Goal: Book appointment/travel/reservation

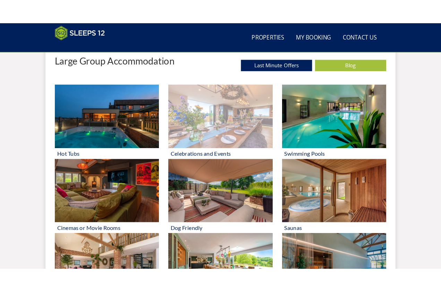
scroll to position [277, 0]
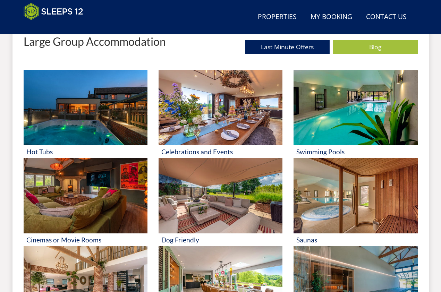
click at [177, 55] on div "Large Group Accommodation Last Minute Offers Blog" at bounding box center [221, 46] width 394 height 23
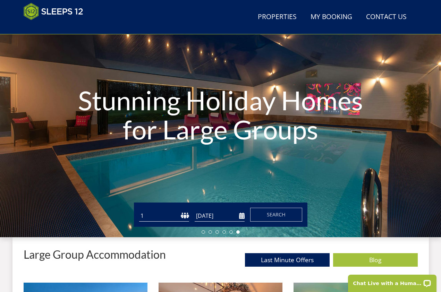
scroll to position [58, 0]
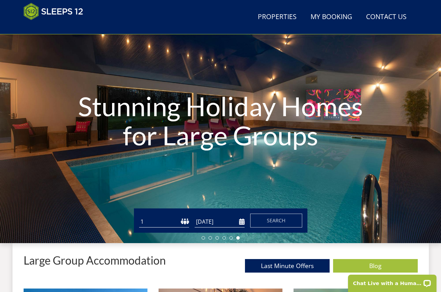
click at [209, 124] on h1 "Stunning Holiday Homes for Large Groups" at bounding box center [220, 121] width 309 height 86
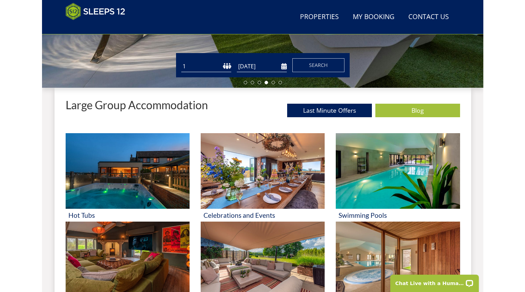
scroll to position [210, 0]
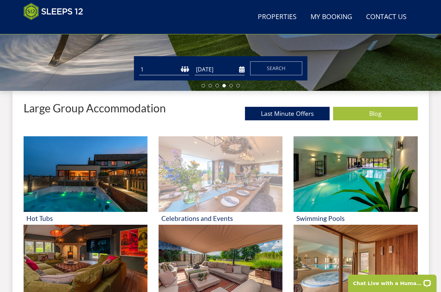
click at [239, 145] on img at bounding box center [221, 174] width 124 height 76
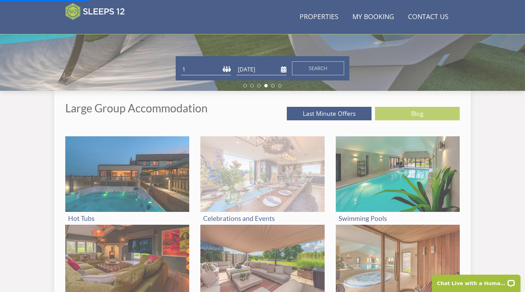
click at [237, 156] on img at bounding box center [262, 174] width 124 height 76
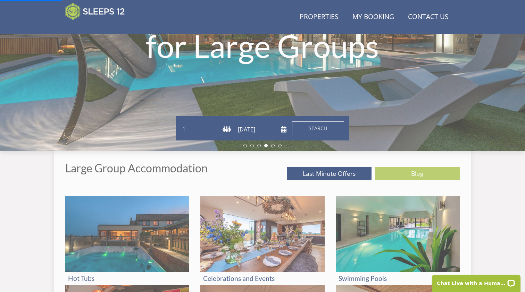
scroll to position [87, 0]
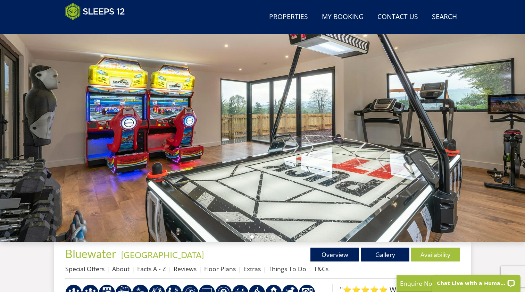
scroll to position [62, 0]
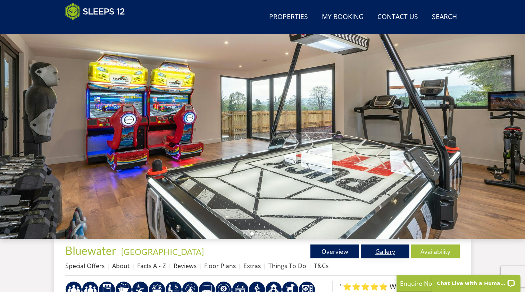
click at [380, 248] on link "Gallery" at bounding box center [385, 252] width 49 height 14
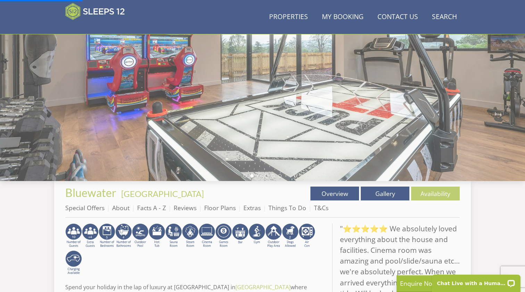
scroll to position [61, 0]
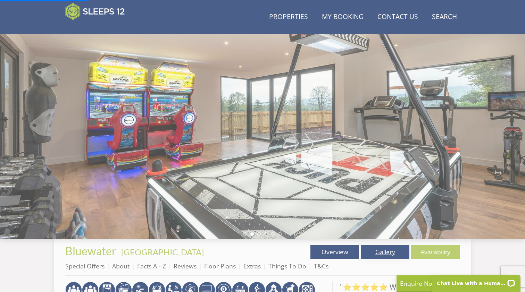
click at [386, 246] on link "Gallery" at bounding box center [385, 252] width 49 height 14
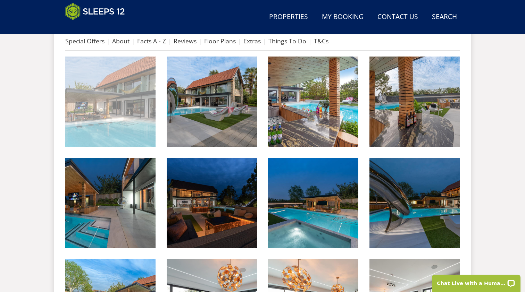
click at [108, 103] on img at bounding box center [110, 102] width 90 height 90
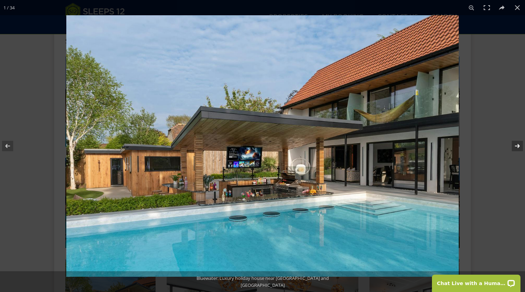
click at [441, 145] on button at bounding box center [512, 146] width 24 height 35
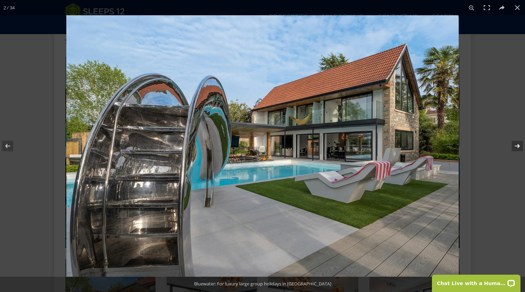
click at [441, 145] on button at bounding box center [512, 146] width 24 height 35
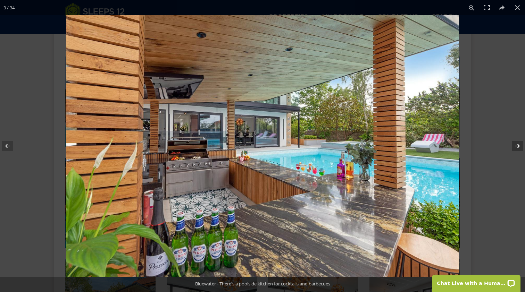
click at [441, 145] on button at bounding box center [512, 146] width 24 height 35
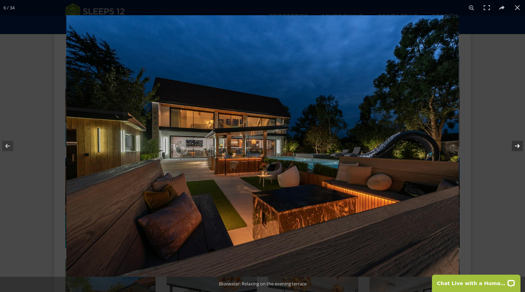
click at [441, 144] on button at bounding box center [512, 146] width 24 height 35
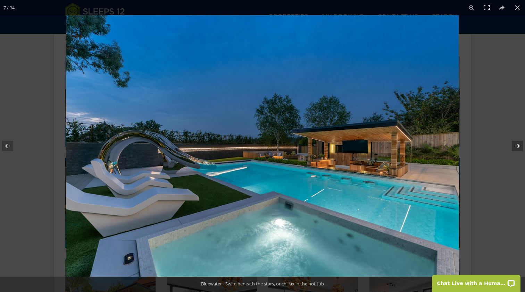
click at [441, 147] on button at bounding box center [512, 146] width 24 height 35
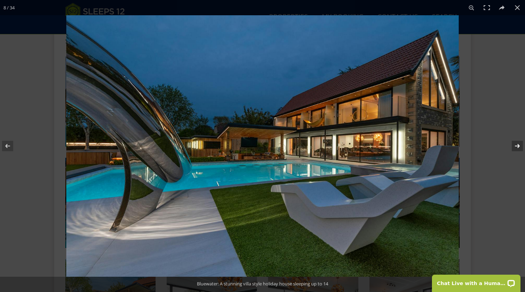
click at [441, 147] on button at bounding box center [512, 146] width 24 height 35
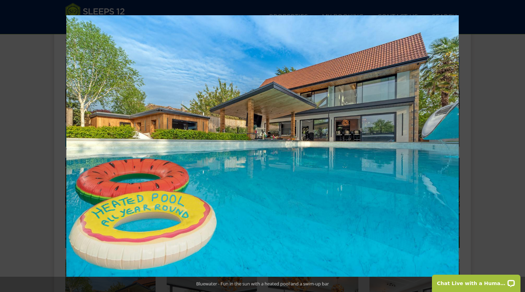
click at [441, 147] on button at bounding box center [512, 146] width 24 height 35
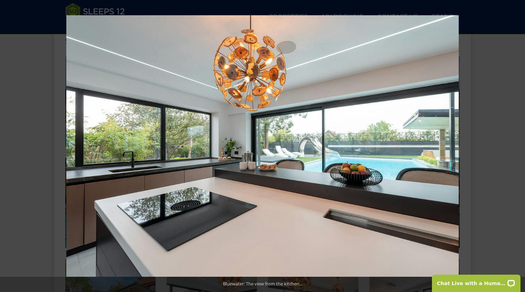
click at [441, 147] on button at bounding box center [512, 146] width 24 height 35
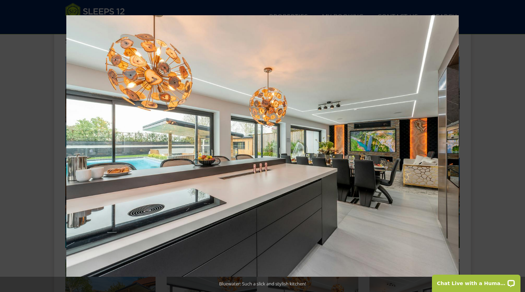
click at [441, 147] on button at bounding box center [512, 146] width 24 height 35
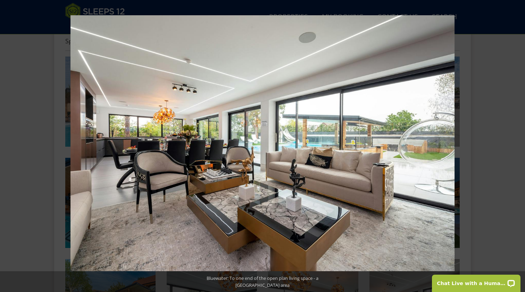
click at [441, 147] on button at bounding box center [512, 146] width 24 height 35
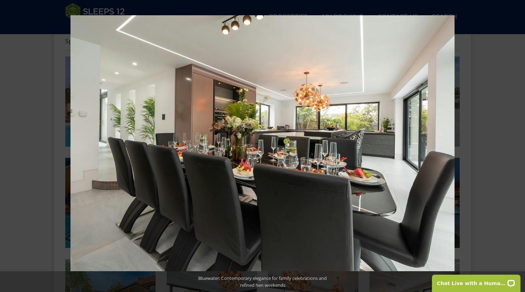
click at [441, 147] on button at bounding box center [512, 146] width 24 height 35
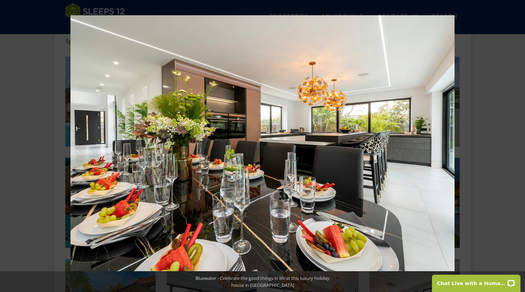
click at [441, 147] on button at bounding box center [512, 146] width 24 height 35
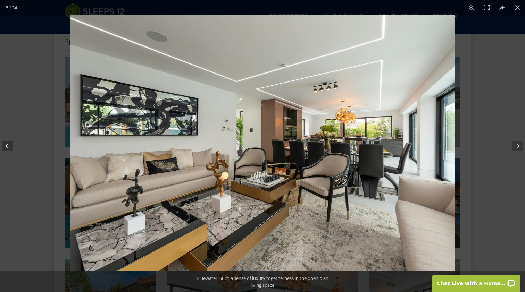
click at [3, 141] on button at bounding box center [12, 146] width 24 height 35
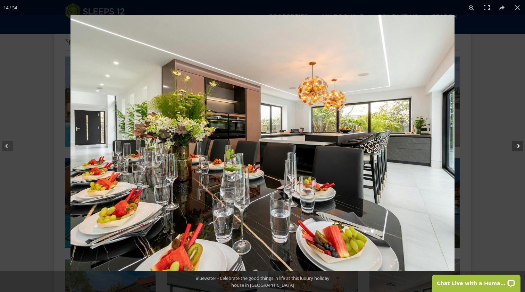
click at [441, 147] on button at bounding box center [512, 146] width 24 height 35
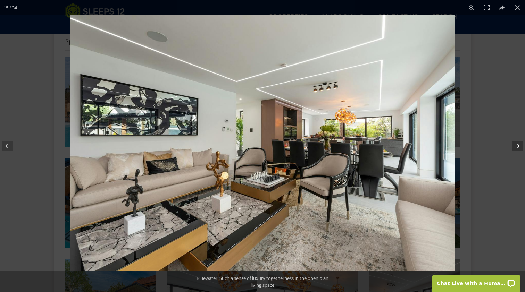
click at [441, 147] on button at bounding box center [512, 146] width 24 height 35
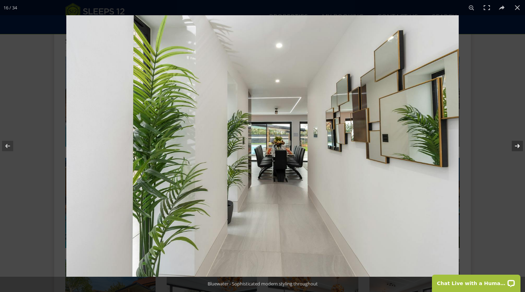
click at [441, 147] on button at bounding box center [512, 146] width 24 height 35
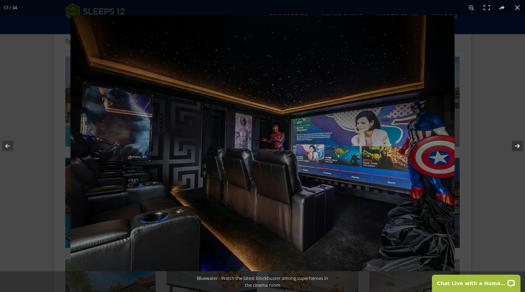
click at [441, 147] on button at bounding box center [512, 146] width 24 height 35
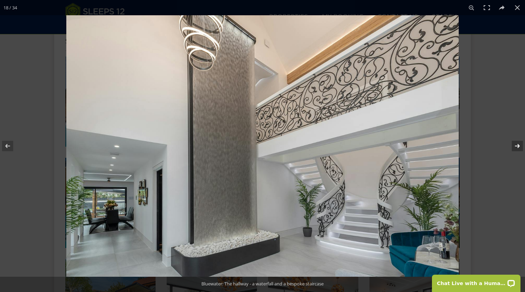
click at [441, 147] on button at bounding box center [512, 146] width 24 height 35
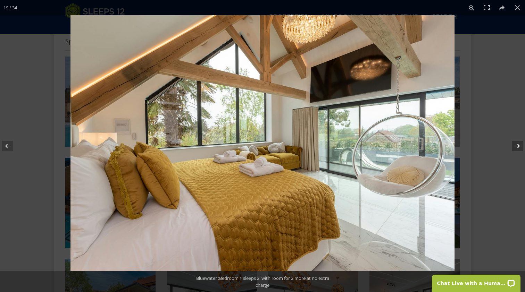
click at [441, 147] on button at bounding box center [512, 146] width 24 height 35
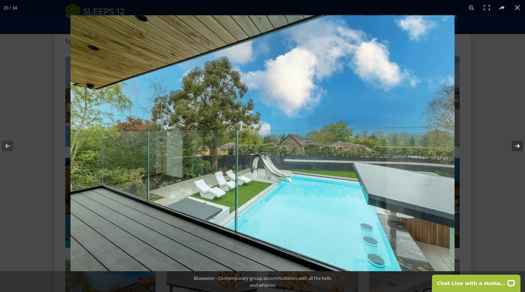
click at [441, 147] on button at bounding box center [512, 146] width 24 height 35
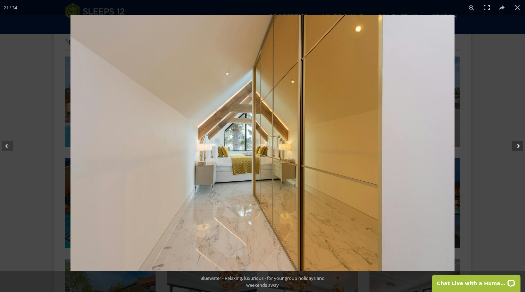
click at [441, 147] on button at bounding box center [512, 146] width 24 height 35
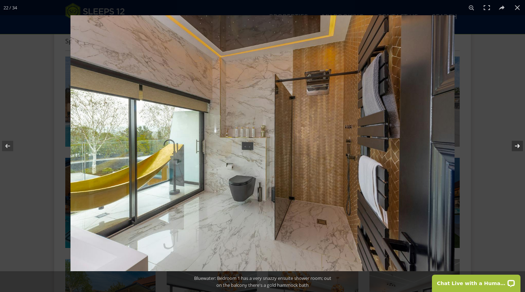
click at [441, 147] on button at bounding box center [512, 146] width 24 height 35
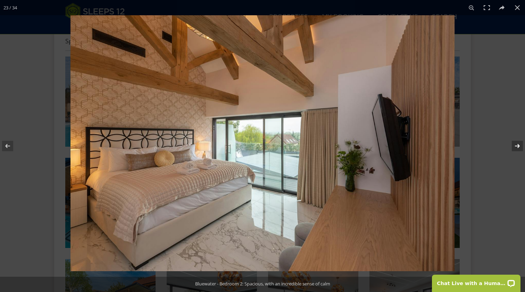
click at [441, 149] on button at bounding box center [512, 146] width 24 height 35
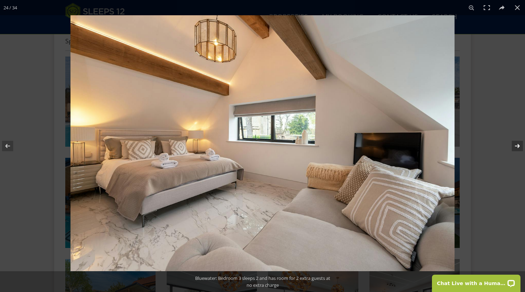
click at [441, 149] on button at bounding box center [512, 146] width 24 height 35
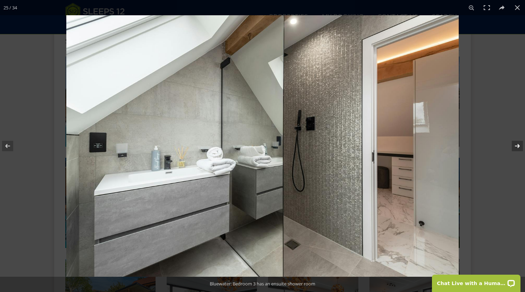
click at [441, 149] on button at bounding box center [512, 146] width 24 height 35
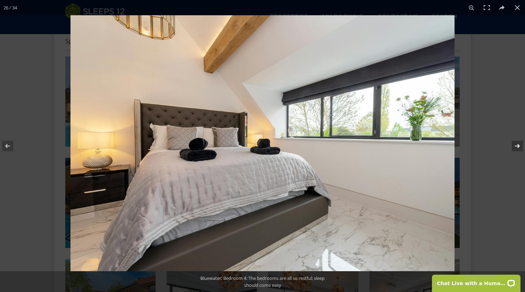
click at [441, 149] on button at bounding box center [512, 146] width 24 height 35
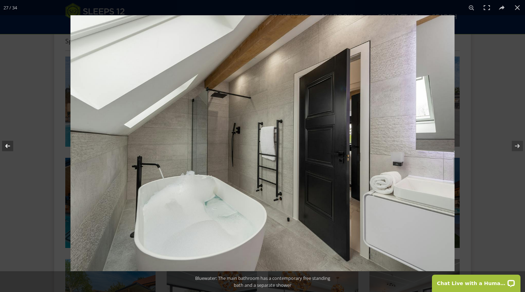
click at [12, 146] on button at bounding box center [12, 146] width 24 height 35
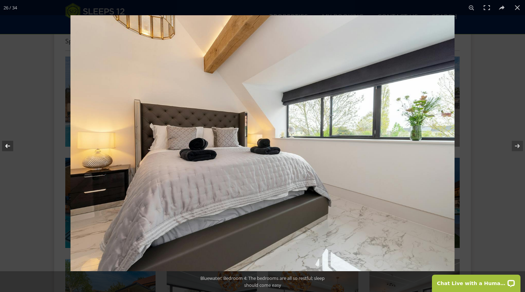
click at [12, 146] on button at bounding box center [12, 146] width 24 height 35
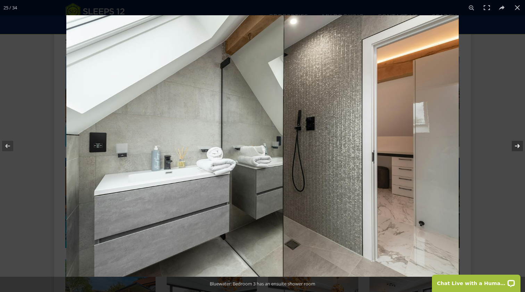
click at [441, 145] on button at bounding box center [512, 146] width 24 height 35
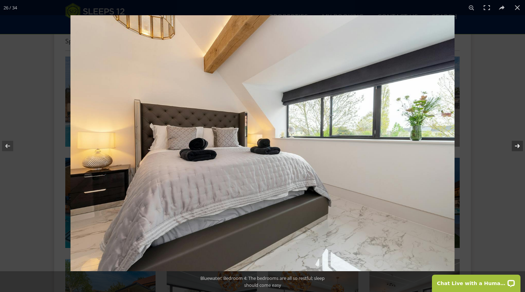
click at [441, 145] on button at bounding box center [512, 146] width 24 height 35
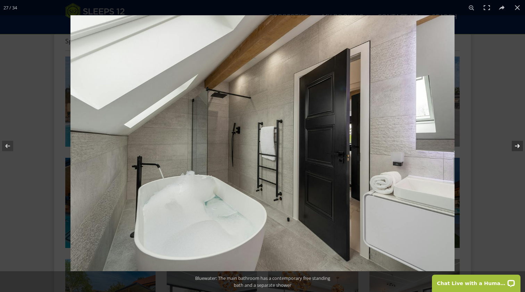
click at [441, 145] on button at bounding box center [512, 146] width 24 height 35
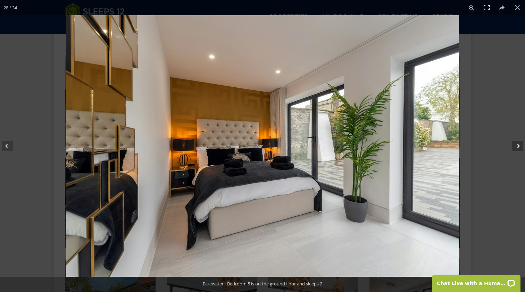
click at [441, 145] on button at bounding box center [512, 146] width 24 height 35
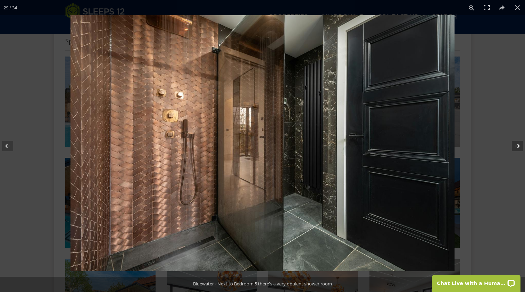
click at [441, 145] on button at bounding box center [512, 146] width 24 height 35
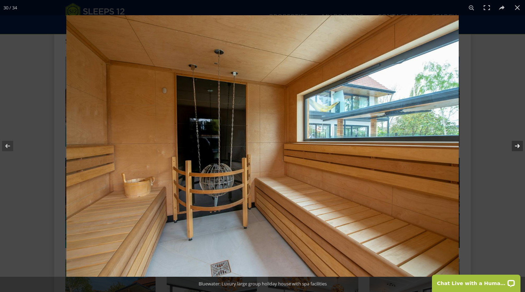
click at [441, 146] on button at bounding box center [512, 146] width 24 height 35
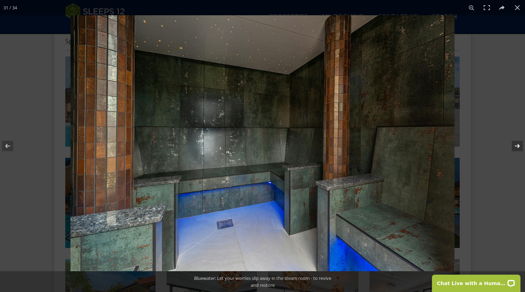
click at [441, 146] on button at bounding box center [512, 146] width 24 height 35
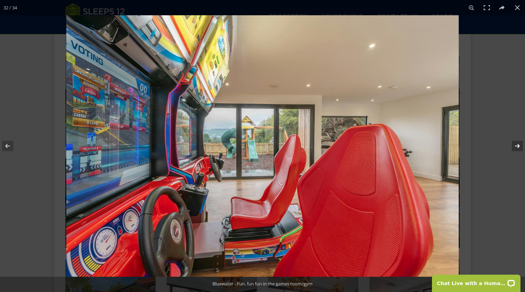
click at [441, 146] on button at bounding box center [512, 146] width 24 height 35
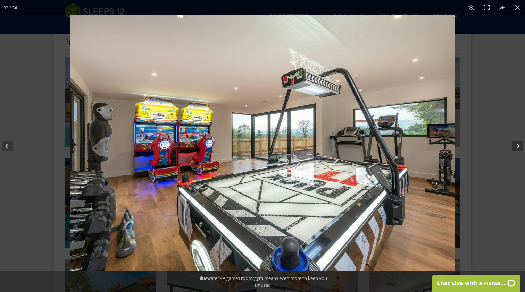
click at [441, 147] on button at bounding box center [512, 146] width 24 height 35
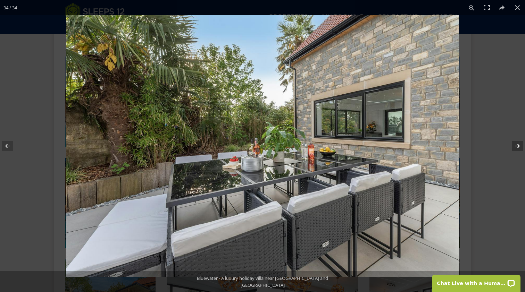
click at [441, 147] on button at bounding box center [512, 146] width 24 height 35
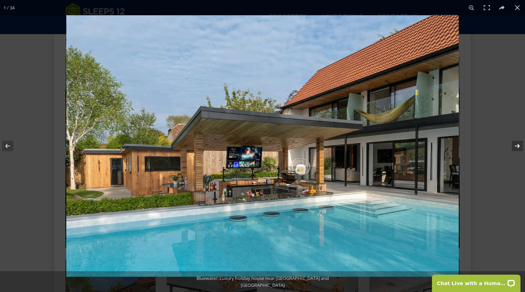
click at [441, 147] on button at bounding box center [512, 146] width 24 height 35
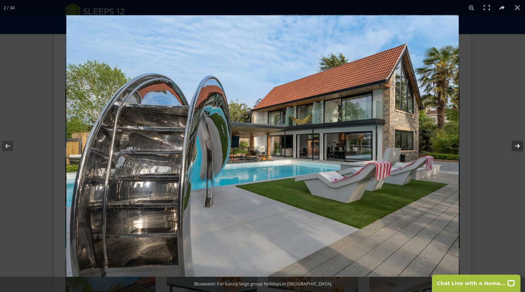
click at [441, 147] on button at bounding box center [512, 146] width 24 height 35
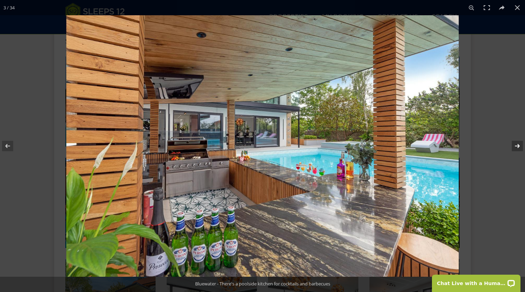
click at [441, 147] on button at bounding box center [512, 146] width 24 height 35
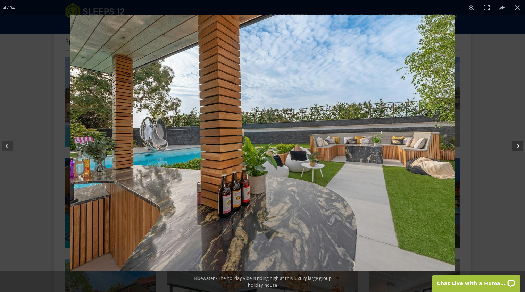
click at [441, 147] on button at bounding box center [512, 146] width 24 height 35
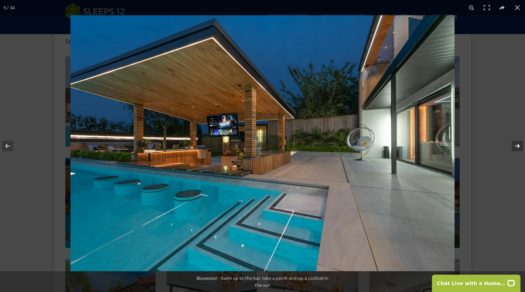
click at [441, 147] on button at bounding box center [512, 146] width 24 height 35
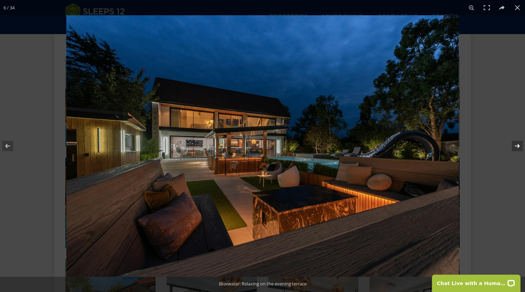
click at [441, 147] on button at bounding box center [512, 146] width 24 height 35
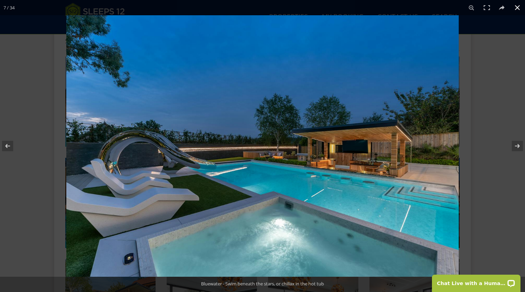
click at [441, 8] on button at bounding box center [517, 7] width 15 height 15
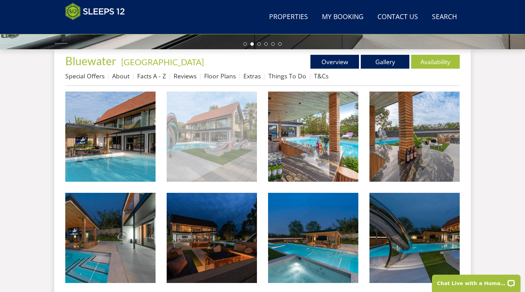
scroll to position [196, 0]
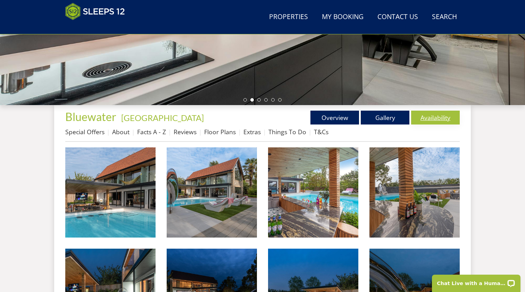
click at [430, 115] on link "Availability" at bounding box center [435, 118] width 49 height 14
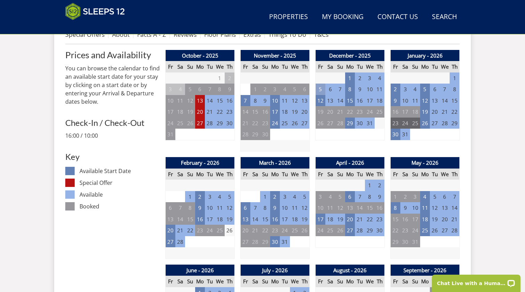
scroll to position [294, 0]
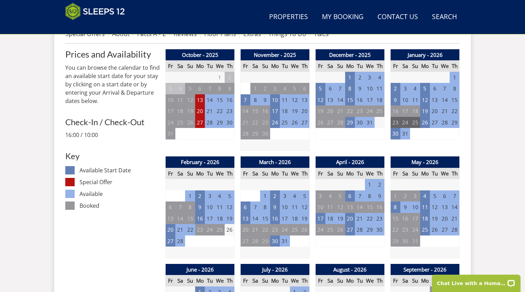
click at [229, 217] on td "19" at bounding box center [230, 218] width 10 height 11
click at [231, 215] on td "19" at bounding box center [230, 218] width 10 height 11
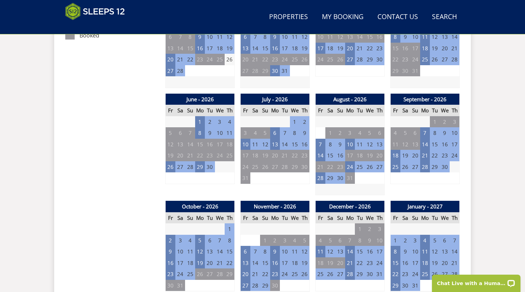
scroll to position [315, 0]
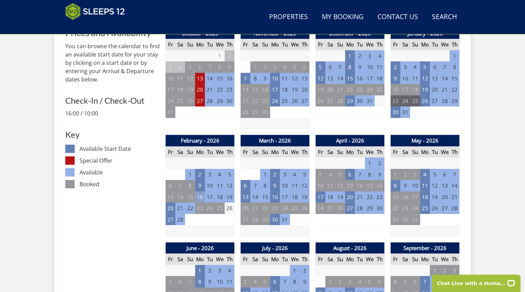
click at [202, 197] on td "16" at bounding box center [200, 197] width 10 height 11
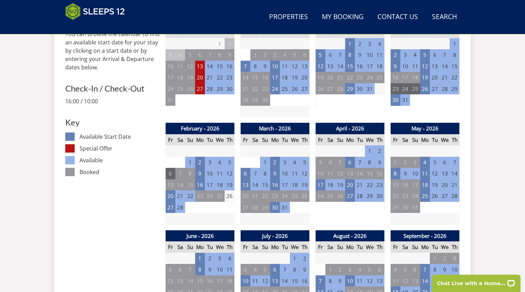
scroll to position [326, 0]
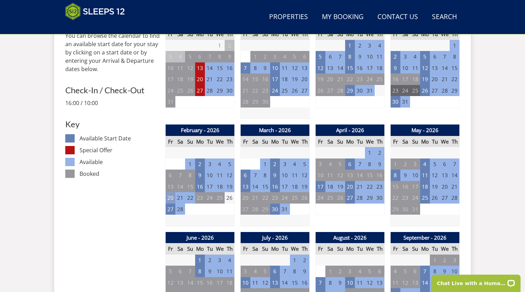
click at [169, 199] on td "20" at bounding box center [171, 197] width 10 height 11
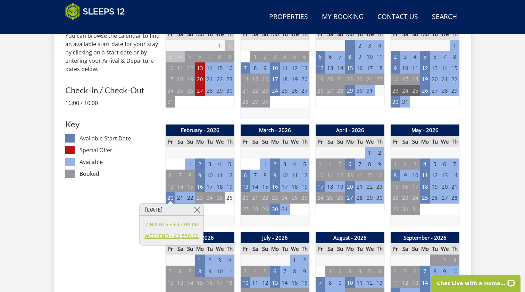
click at [175, 238] on link "WEEKEND - £3,550.00" at bounding box center [171, 236] width 54 height 7
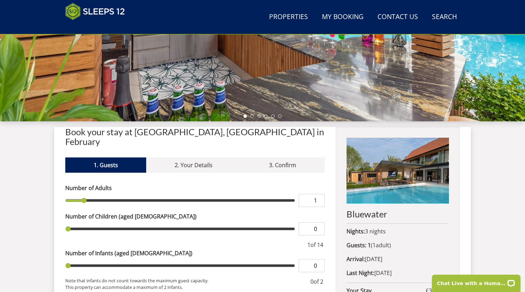
scroll to position [184, 0]
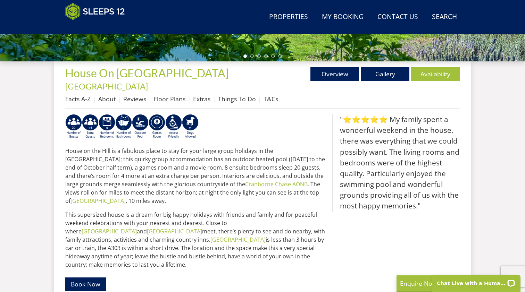
scroll to position [75, 0]
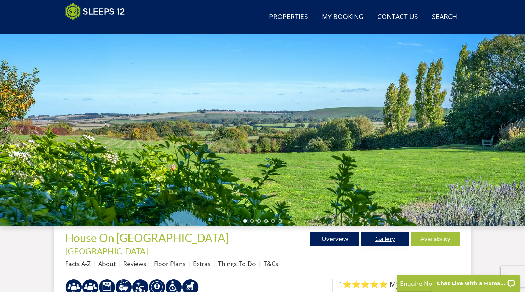
click at [384, 242] on link "Gallery" at bounding box center [385, 239] width 49 height 14
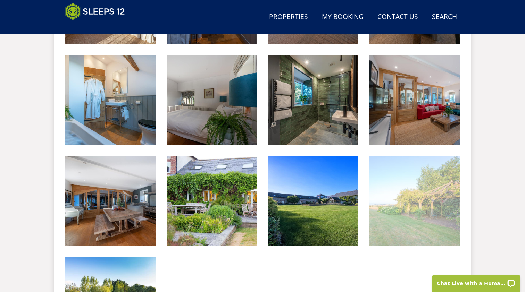
scroll to position [1202, 0]
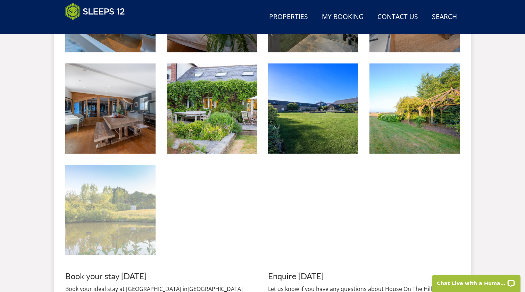
click at [129, 183] on img at bounding box center [110, 210] width 90 height 90
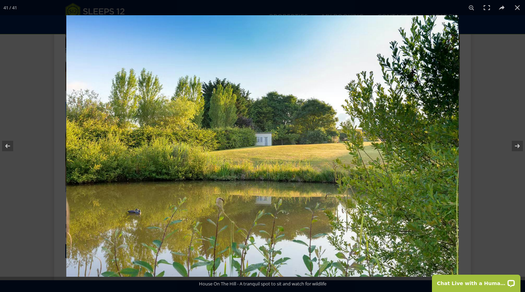
scroll to position [1269, 0]
